Goal: Download file/media

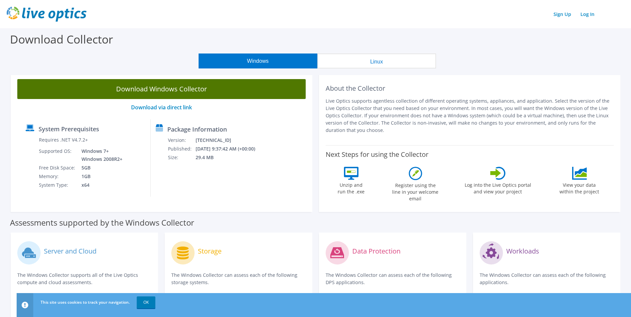
click at [225, 89] on link "Download Windows Collector" at bounding box center [161, 89] width 288 height 20
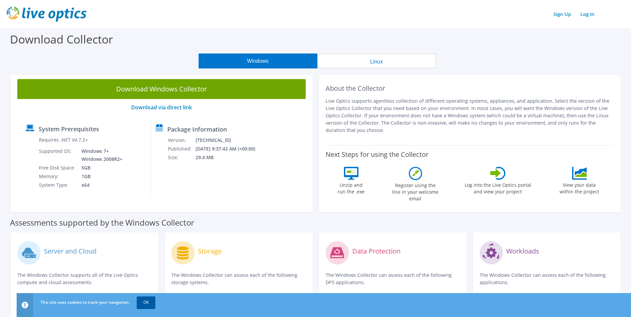
click at [149, 305] on link "OK" at bounding box center [146, 303] width 19 height 12
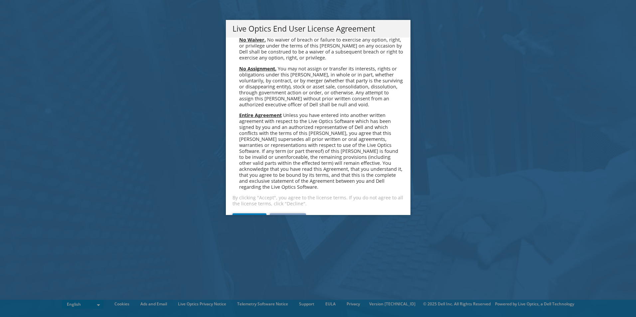
scroll to position [2516, 0]
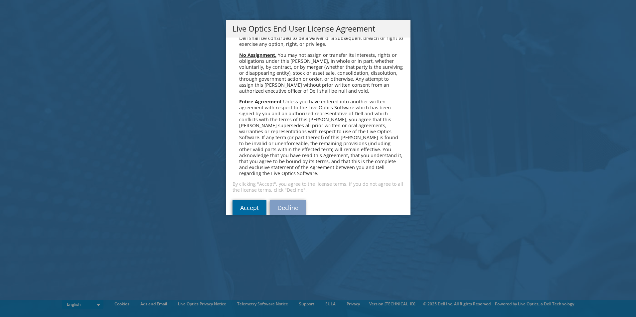
click at [247, 200] on link "Accept" at bounding box center [250, 208] width 34 height 16
